Goal: Task Accomplishment & Management: Use online tool/utility

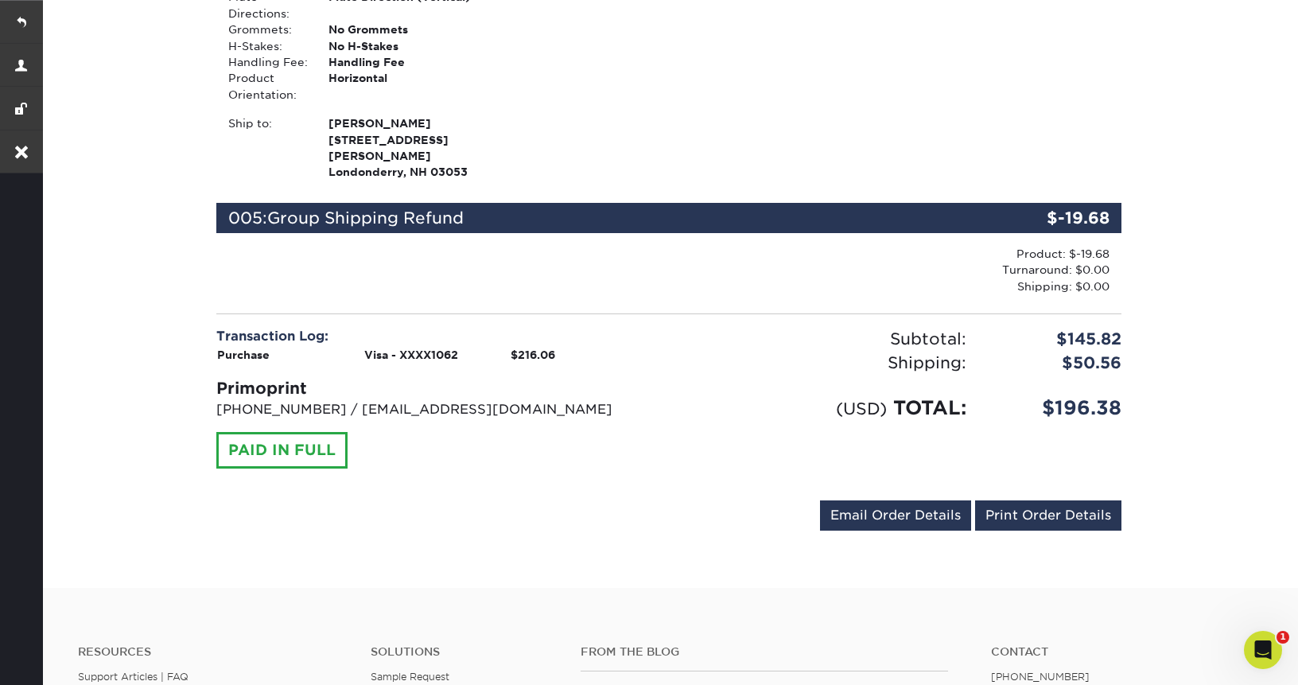
scroll to position [1142, 0]
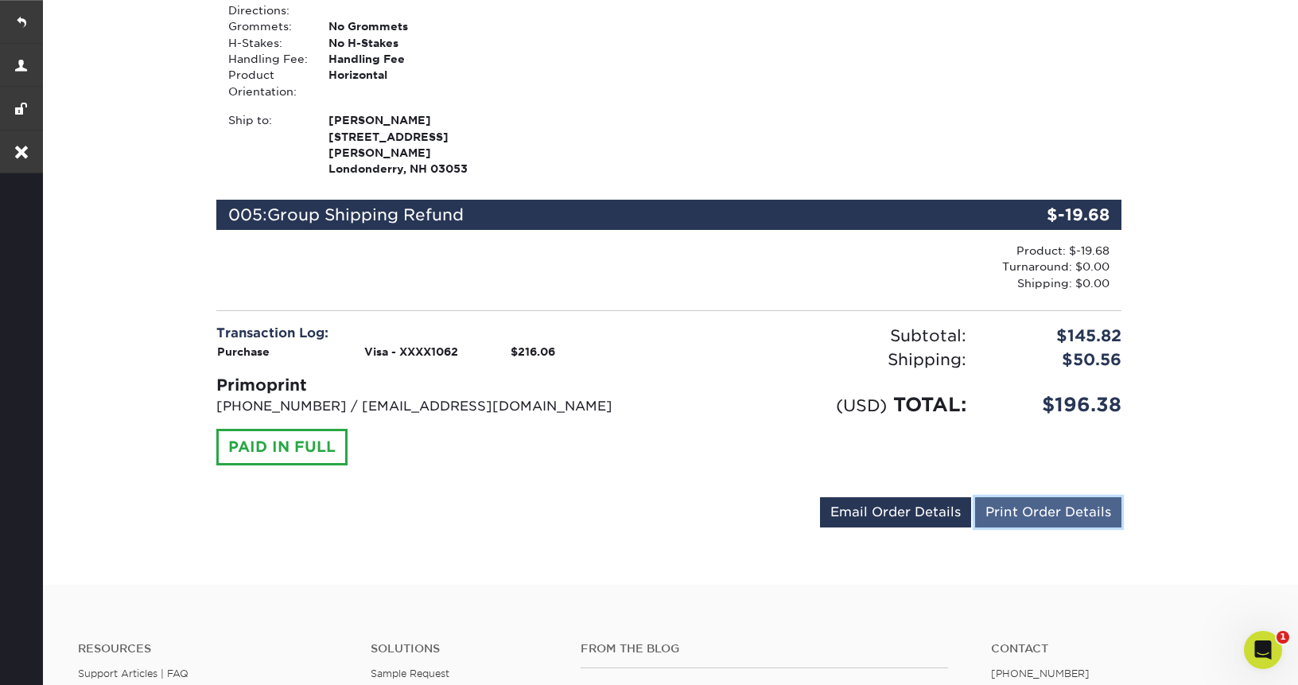
click at [1078, 497] on link "Print Order Details" at bounding box center [1048, 512] width 146 height 30
click at [28, 26] on link at bounding box center [21, 21] width 43 height 43
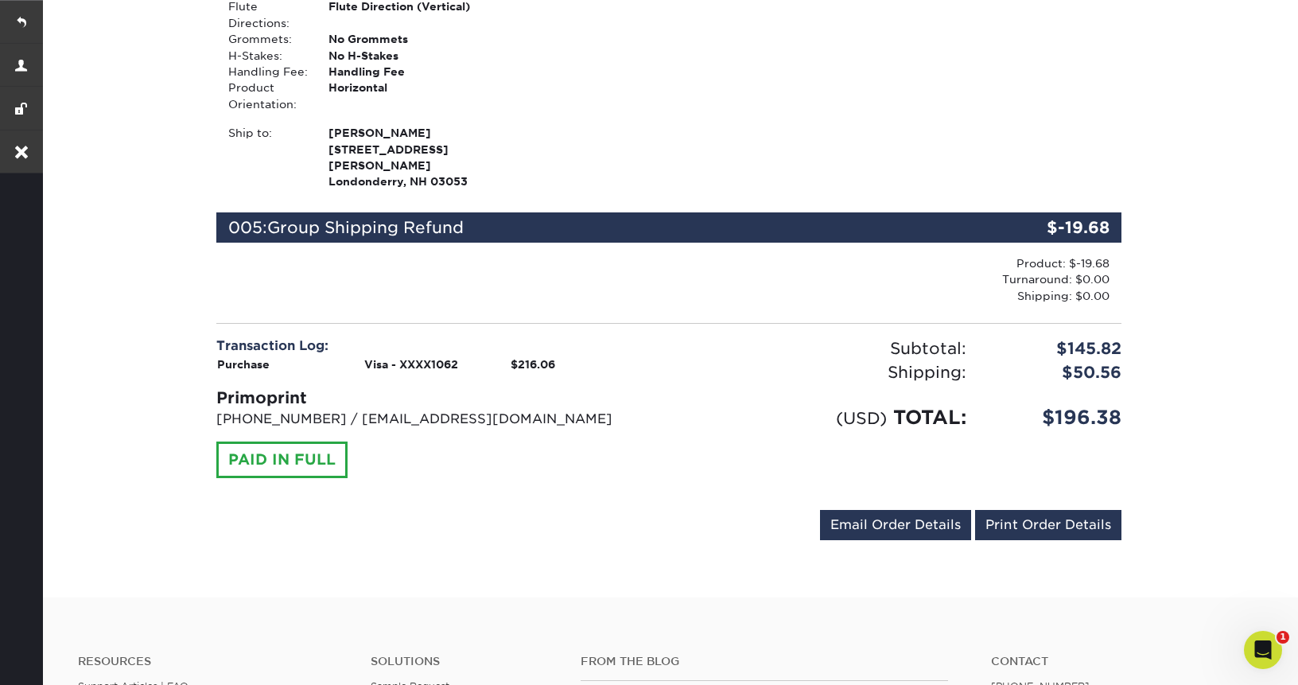
scroll to position [1128, 0]
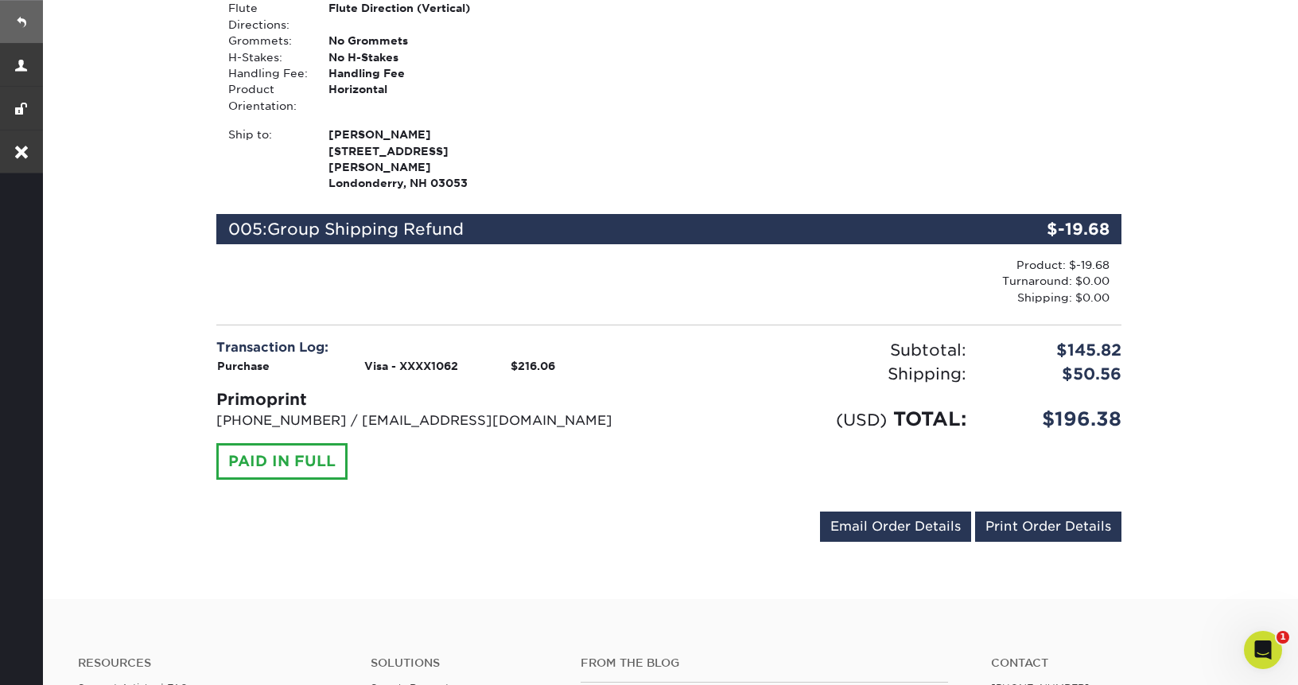
click at [26, 29] on link at bounding box center [21, 21] width 43 height 43
